Goal: Book appointment/travel/reservation

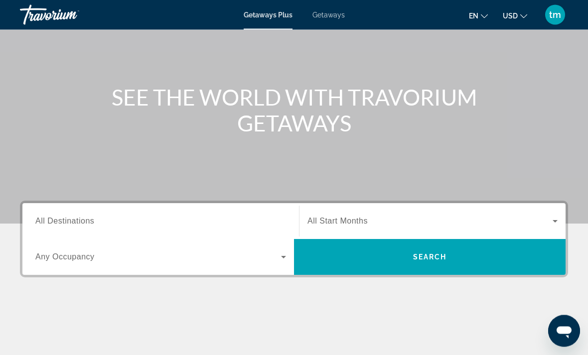
scroll to position [80, 0]
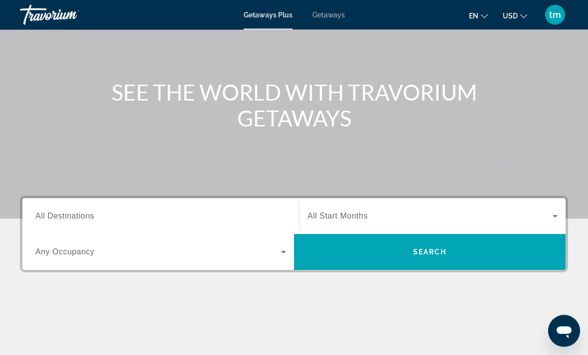
click at [282, 214] on input "Destination All Destinations" at bounding box center [160, 217] width 251 height 12
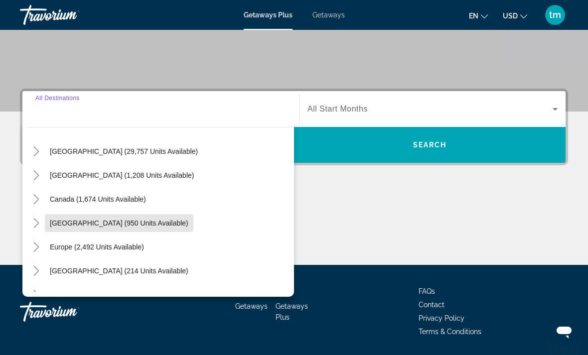
scroll to position [26, 0]
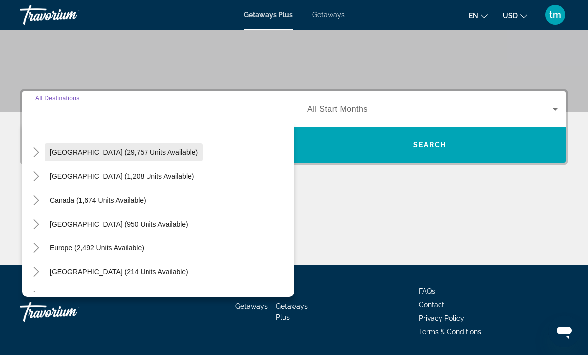
click at [167, 151] on span "[GEOGRAPHIC_DATA] (29,757 units available)" at bounding box center [124, 153] width 148 height 8
type input "**********"
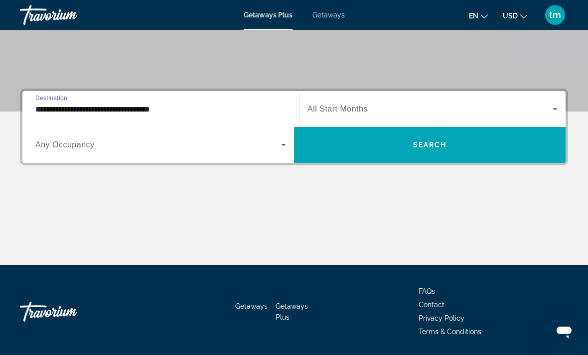
click at [276, 143] on span "Search widget" at bounding box center [158, 145] width 246 height 12
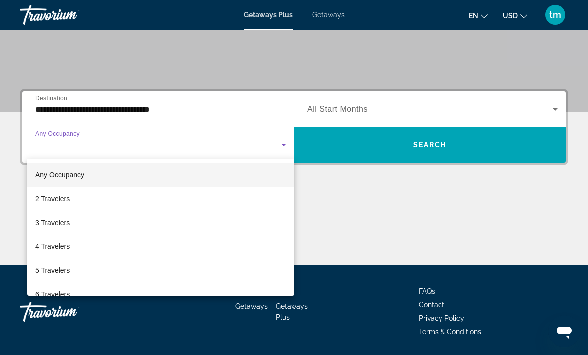
scroll to position [0, 0]
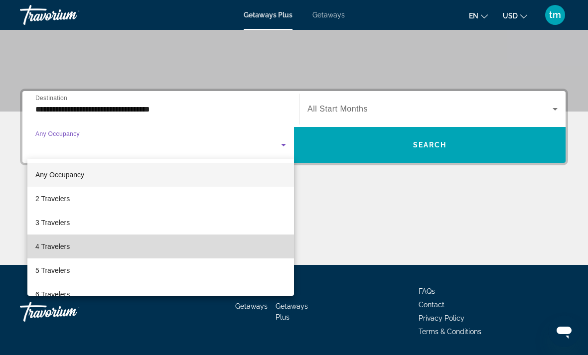
click at [57, 248] on span "4 Travelers" at bounding box center [52, 247] width 34 height 12
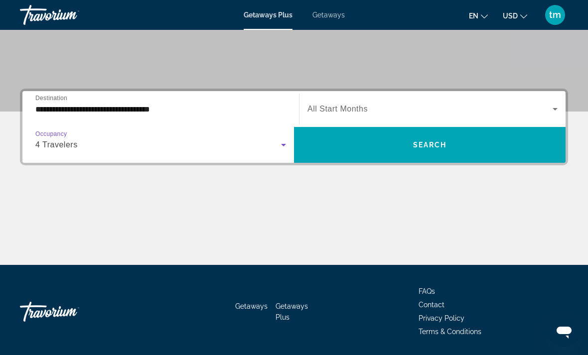
click at [388, 106] on span "Search widget" at bounding box center [430, 109] width 245 height 12
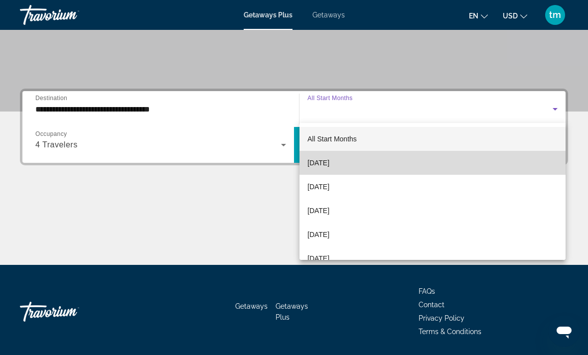
click at [329, 162] on span "[DATE]" at bounding box center [319, 163] width 22 height 12
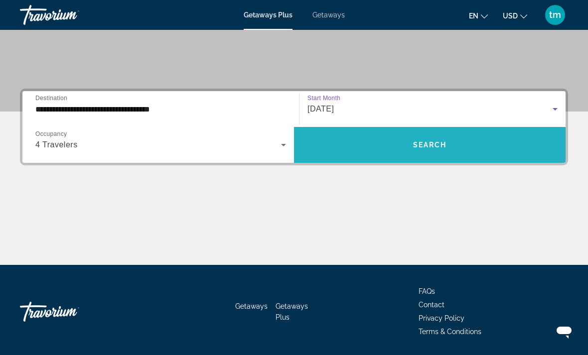
click at [436, 146] on span "Search" at bounding box center [430, 145] width 34 height 8
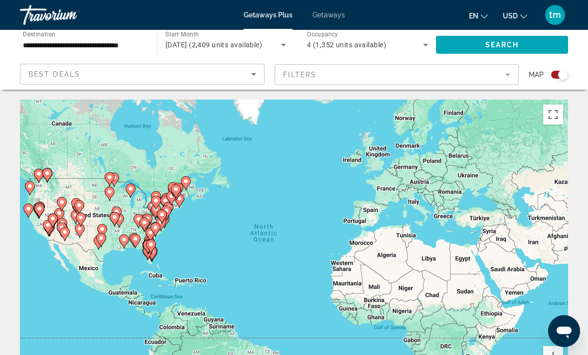
click at [135, 40] on input "**********" at bounding box center [83, 45] width 121 height 12
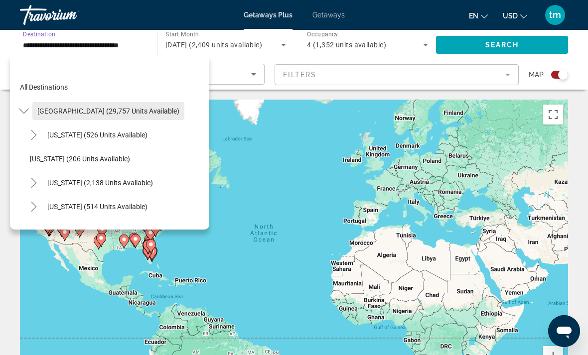
click at [117, 112] on span "[GEOGRAPHIC_DATA] (29,757 units available)" at bounding box center [108, 111] width 142 height 8
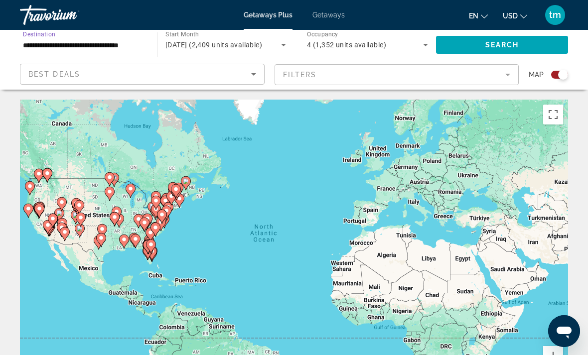
click at [124, 41] on input "**********" at bounding box center [83, 45] width 121 height 12
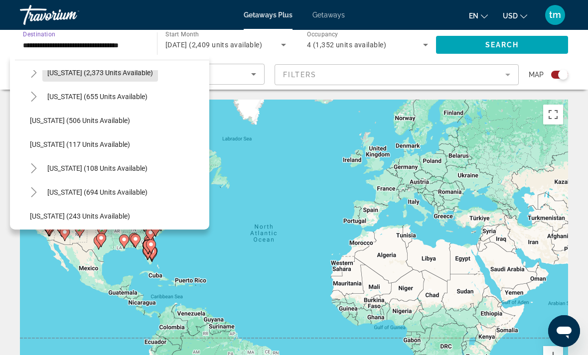
scroll to position [543, 0]
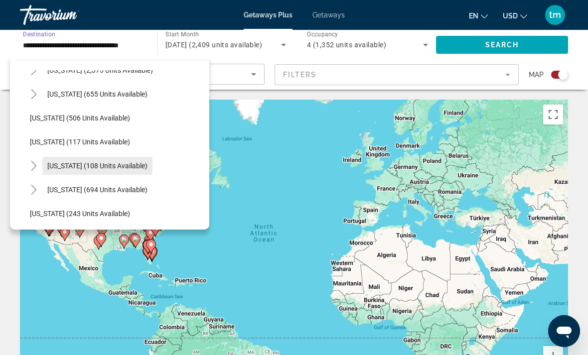
click at [125, 168] on span "[US_STATE] (108 units available)" at bounding box center [97, 166] width 100 height 8
type input "**********"
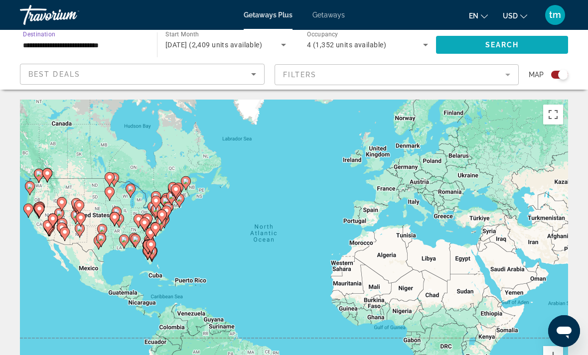
click at [534, 48] on span "Search widget" at bounding box center [502, 45] width 132 height 24
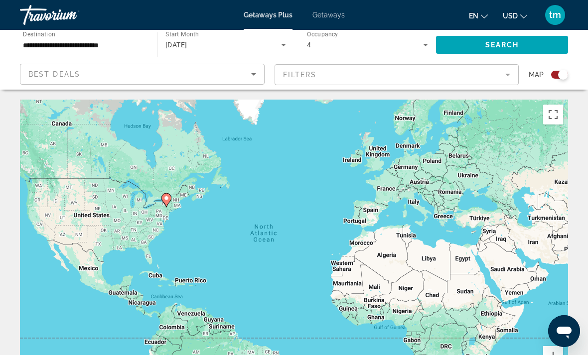
click at [556, 78] on div "Search widget" at bounding box center [559, 75] width 17 height 8
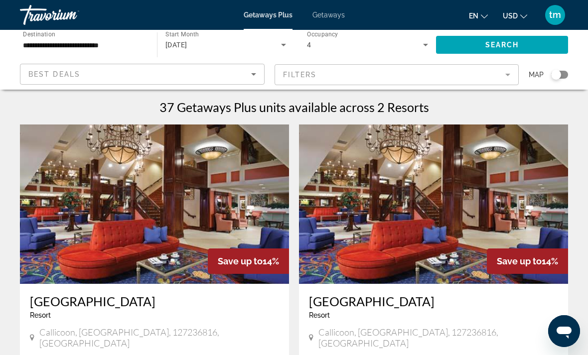
click at [393, 111] on h1 "37 Getaways Plus units available across 2 Resorts" at bounding box center [294, 107] width 270 height 15
click at [316, 18] on span "Getaways" at bounding box center [329, 15] width 32 height 8
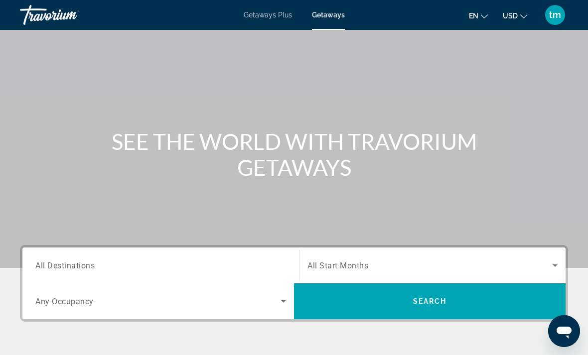
click at [207, 260] on input "Destination All Destinations" at bounding box center [160, 266] width 251 height 12
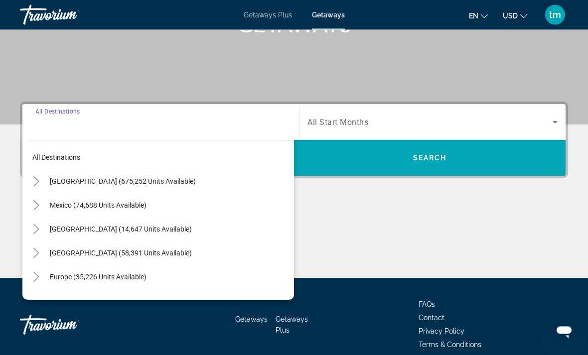
scroll to position [187, 0]
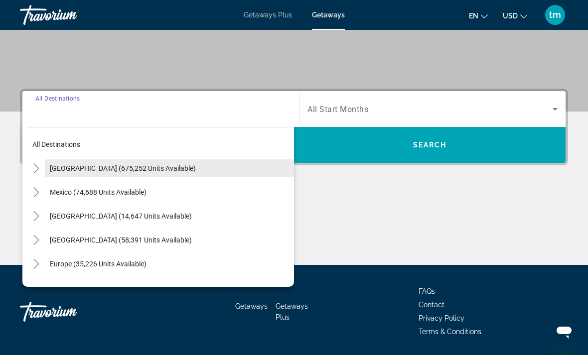
click at [148, 169] on span "[GEOGRAPHIC_DATA] (675,252 units available)" at bounding box center [123, 168] width 146 height 8
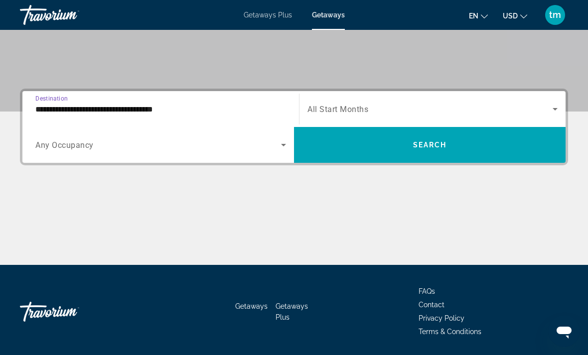
click at [130, 145] on span "Search widget" at bounding box center [158, 145] width 246 height 12
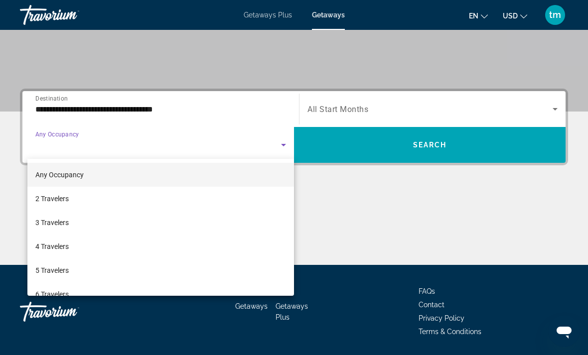
click at [159, 109] on div at bounding box center [294, 177] width 588 height 355
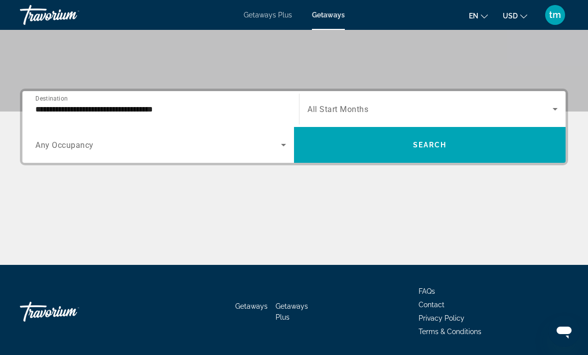
click at [167, 110] on input "**********" at bounding box center [160, 110] width 251 height 12
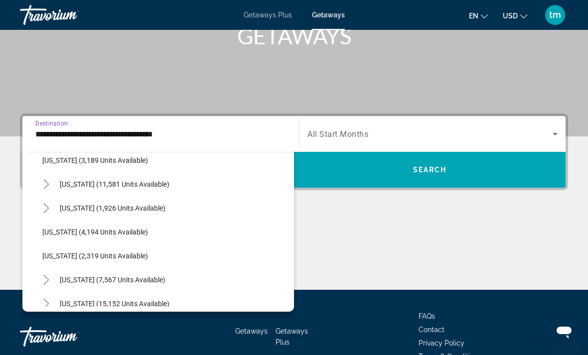
scroll to position [584, 0]
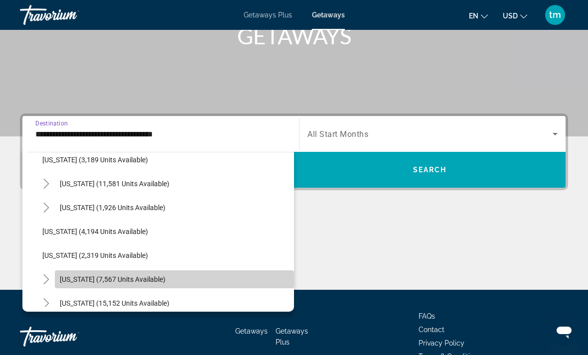
click at [142, 279] on span "[US_STATE] (7,567 units available)" at bounding box center [113, 280] width 106 height 8
type input "**********"
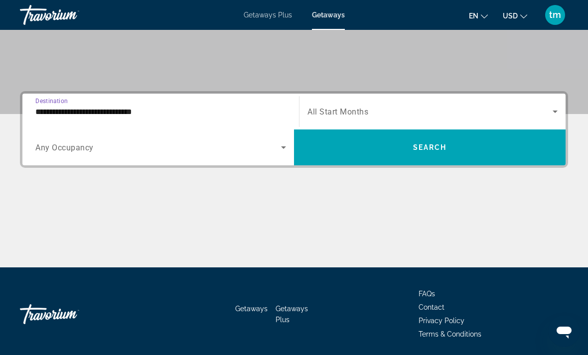
scroll to position [187, 0]
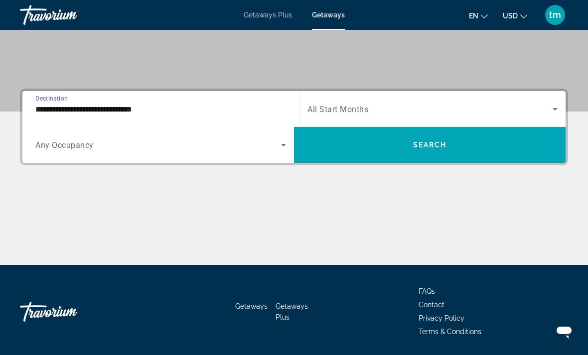
click at [350, 104] on span "Search widget" at bounding box center [430, 109] width 245 height 12
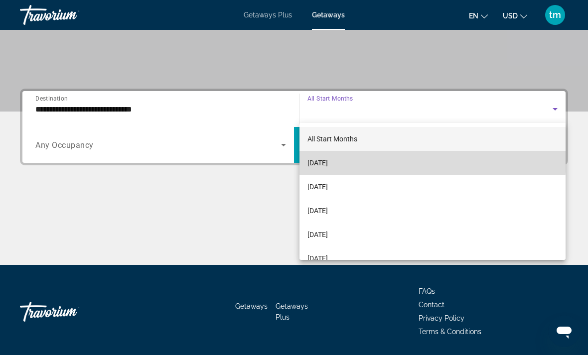
click at [328, 159] on span "[DATE]" at bounding box center [318, 163] width 20 height 12
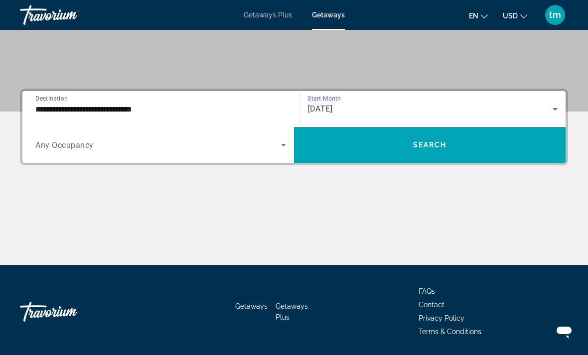
click at [246, 142] on span "Search widget" at bounding box center [158, 145] width 246 height 12
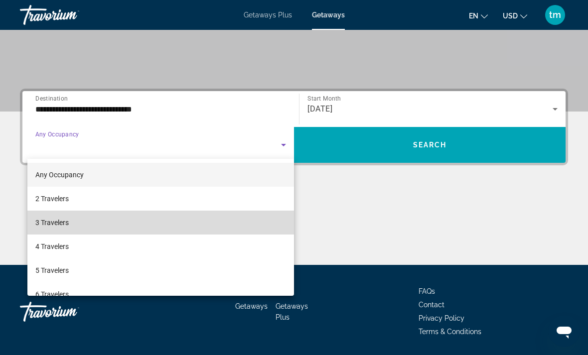
click at [152, 219] on mat-option "3 Travelers" at bounding box center [160, 223] width 267 height 24
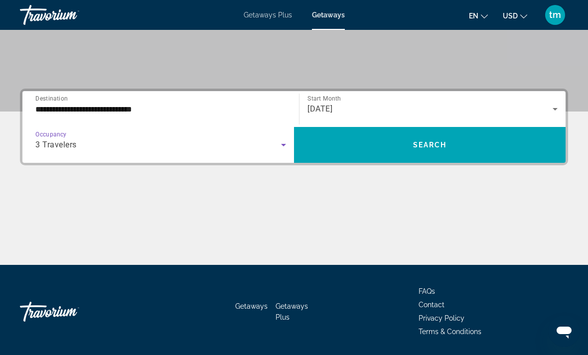
click at [177, 143] on div "3 Travelers" at bounding box center [158, 145] width 246 height 12
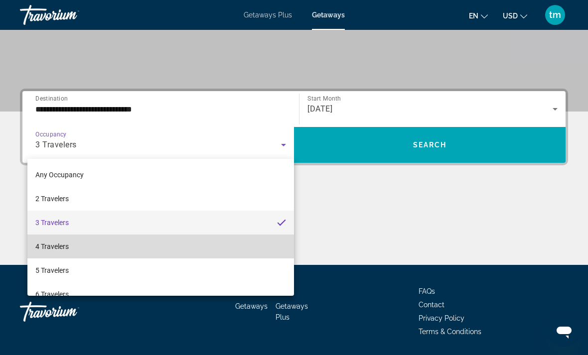
click at [107, 240] on mat-option "4 Travelers" at bounding box center [160, 247] width 267 height 24
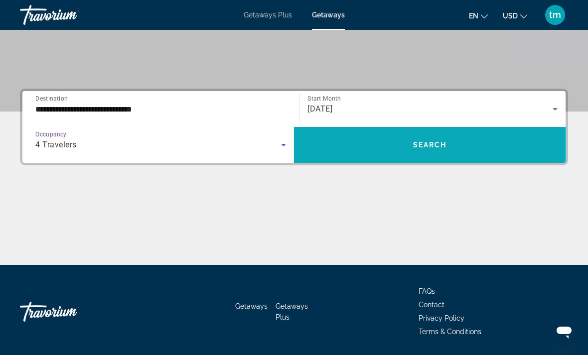
click at [410, 147] on span "Search widget" at bounding box center [430, 145] width 272 height 24
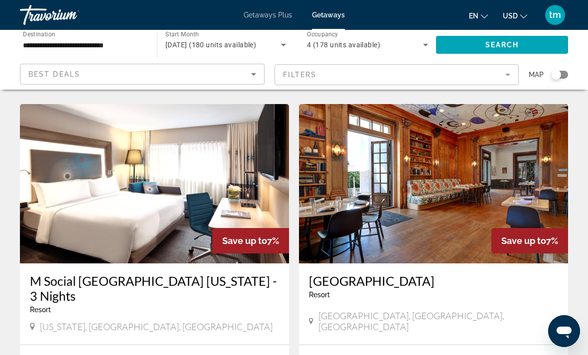
scroll to position [719, 0]
